Goal: Information Seeking & Learning: Learn about a topic

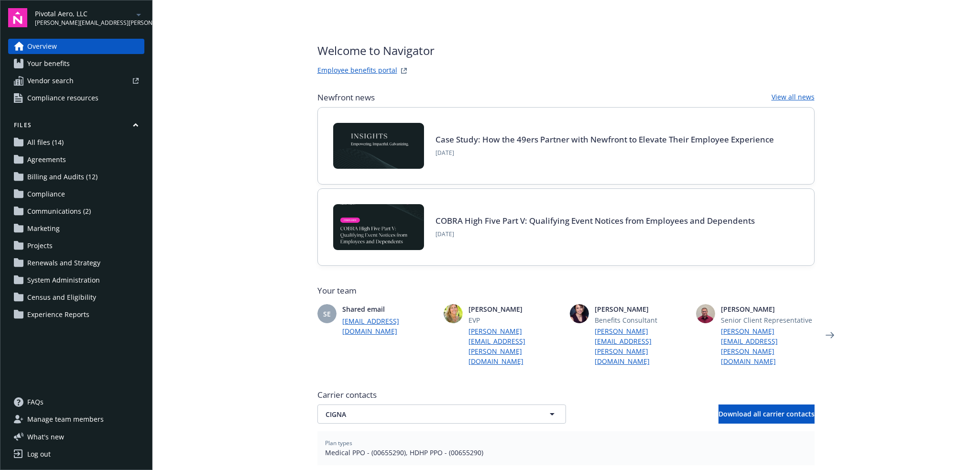
scroll to position [175, 0]
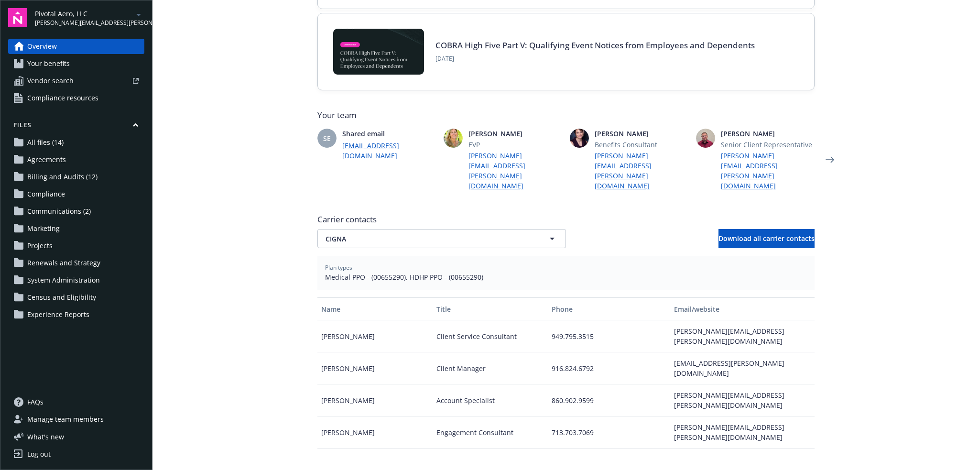
click at [138, 14] on icon "arrowDropDown" at bounding box center [138, 15] width 5 height 2
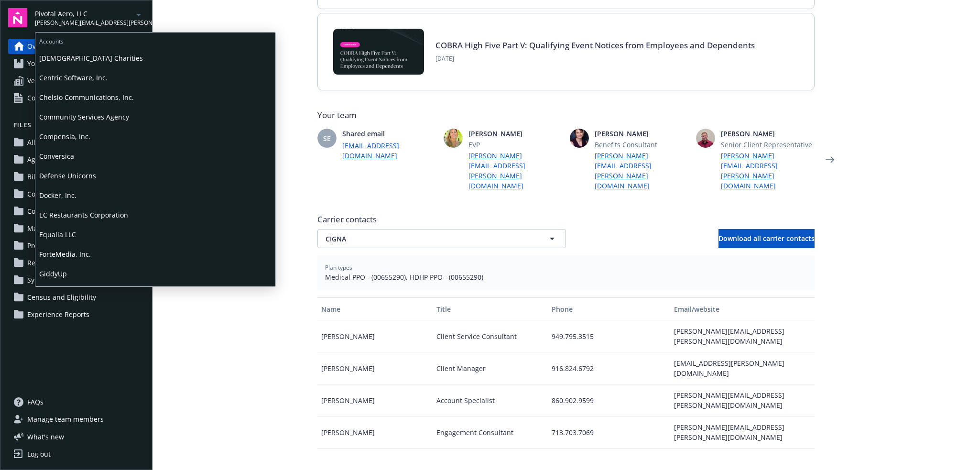
click at [87, 158] on span "Conversica" at bounding box center [155, 156] width 232 height 20
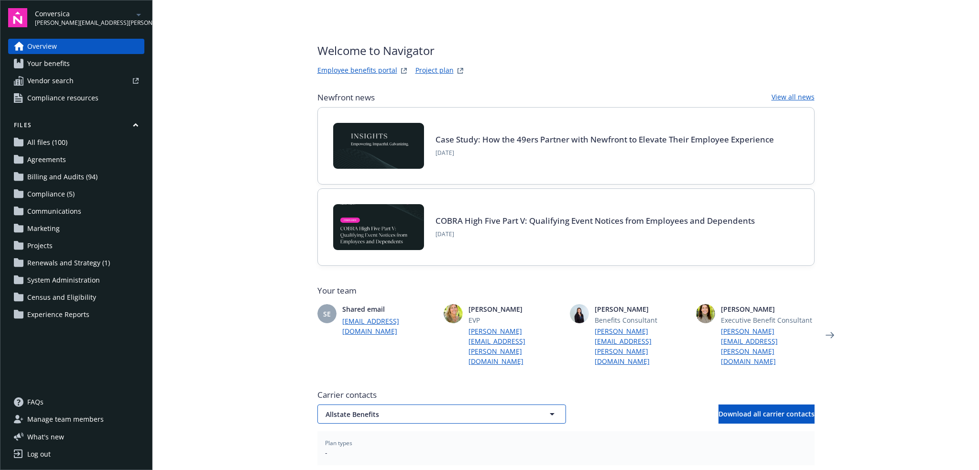
click at [438, 409] on span "Allstate Benefits" at bounding box center [425, 414] width 199 height 10
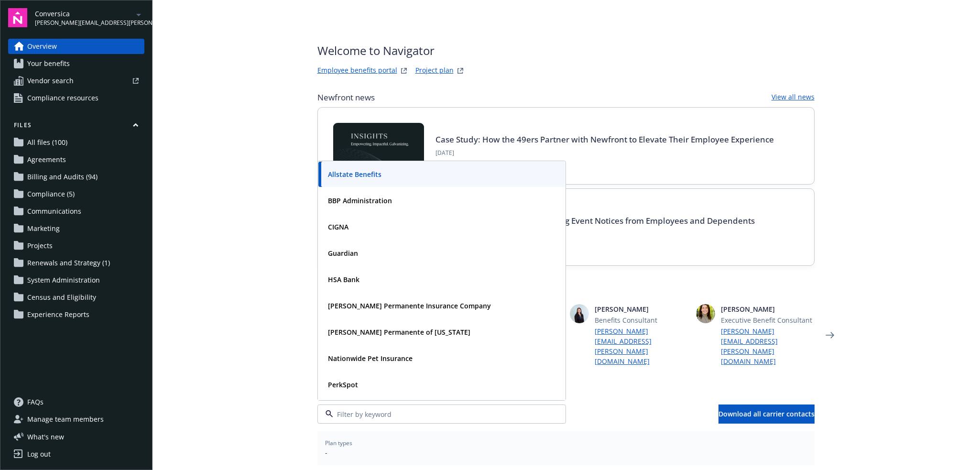
scroll to position [139, 0]
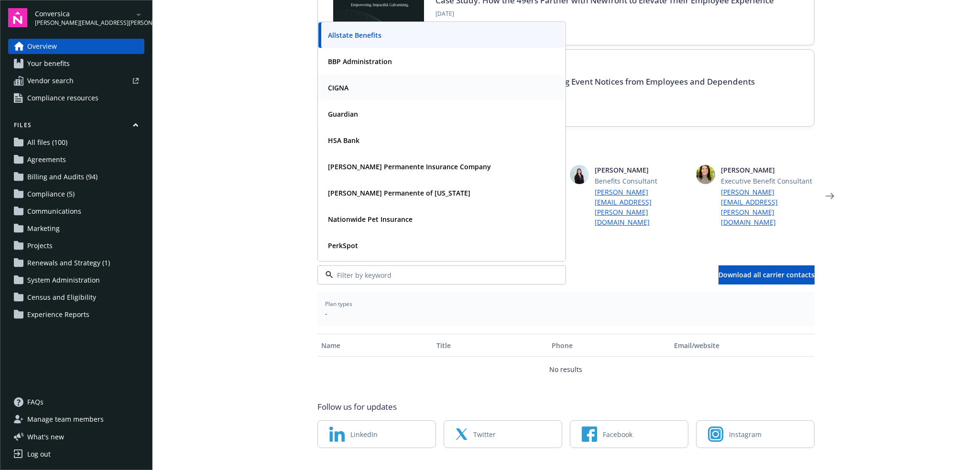
click at [365, 81] on div "CIGNA" at bounding box center [441, 88] width 235 height 14
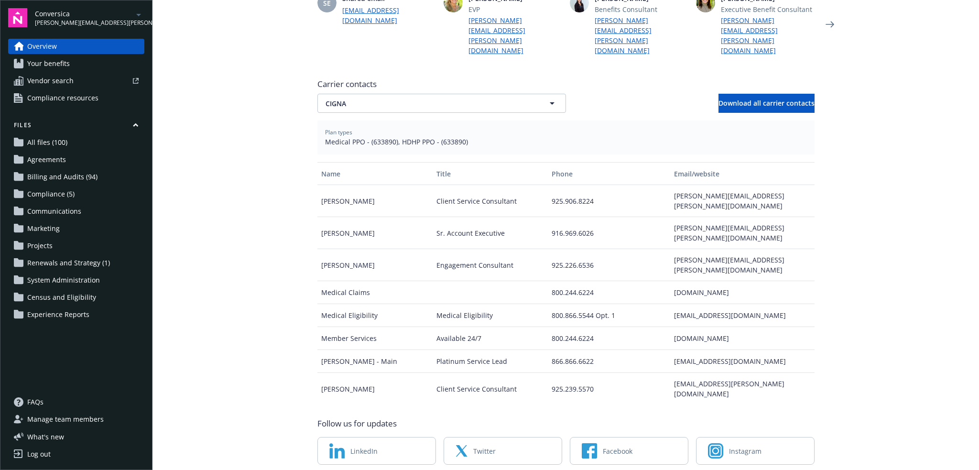
scroll to position [315, 0]
